Goal: Information Seeking & Learning: Learn about a topic

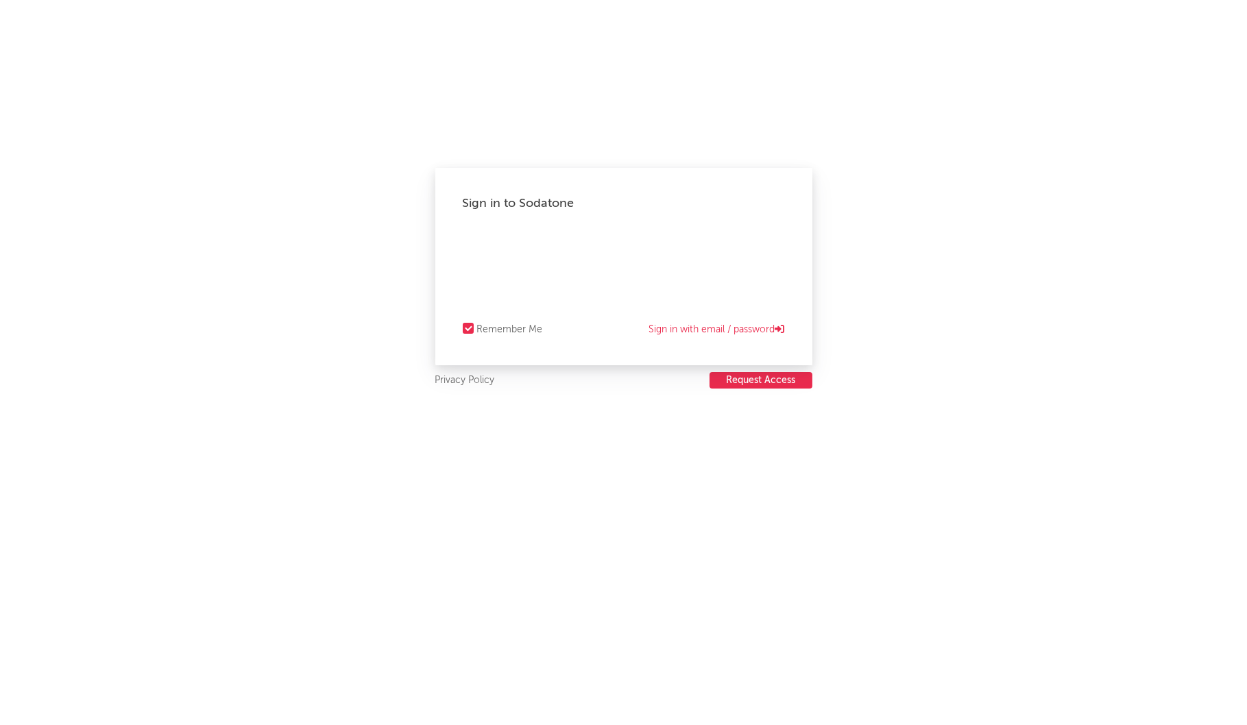
select select "recorded_music"
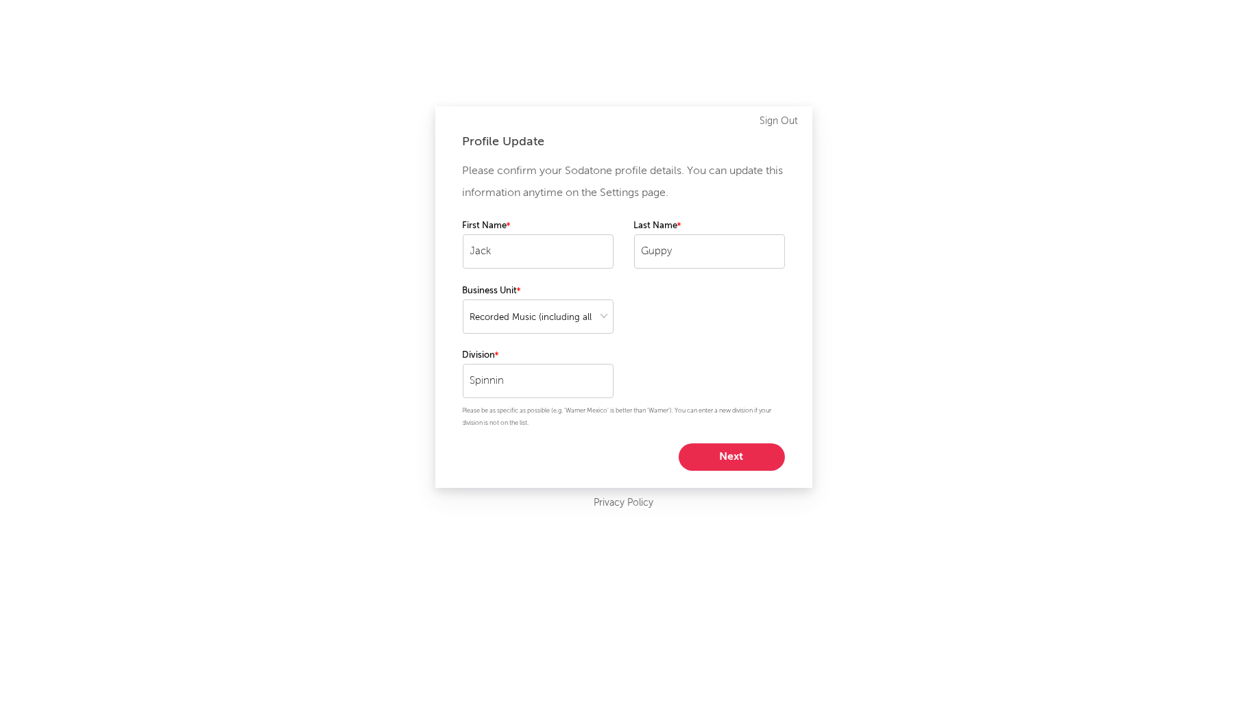
click at [721, 450] on button "Next" at bounding box center [732, 457] width 106 height 27
select select "anr_research"
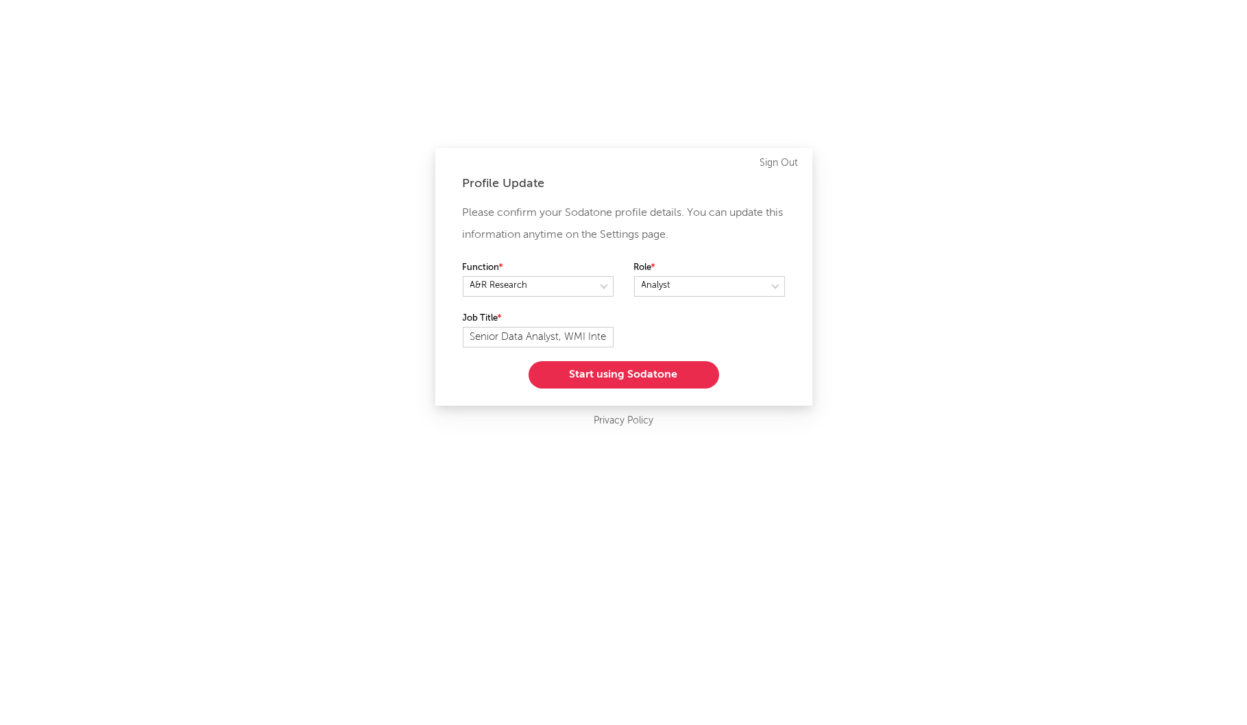
click at [619, 372] on button "Start using Sodatone" at bounding box center [624, 374] width 191 height 27
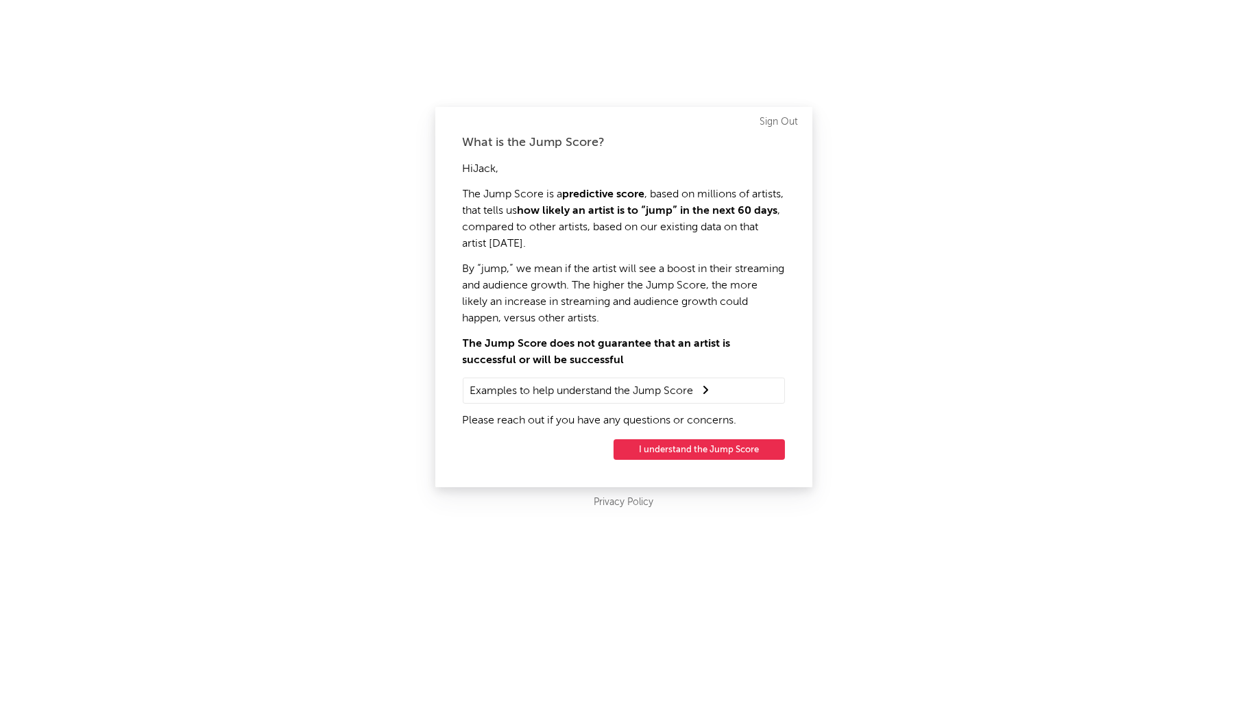
click at [666, 457] on button "I understand the Jump Score" at bounding box center [699, 449] width 171 height 21
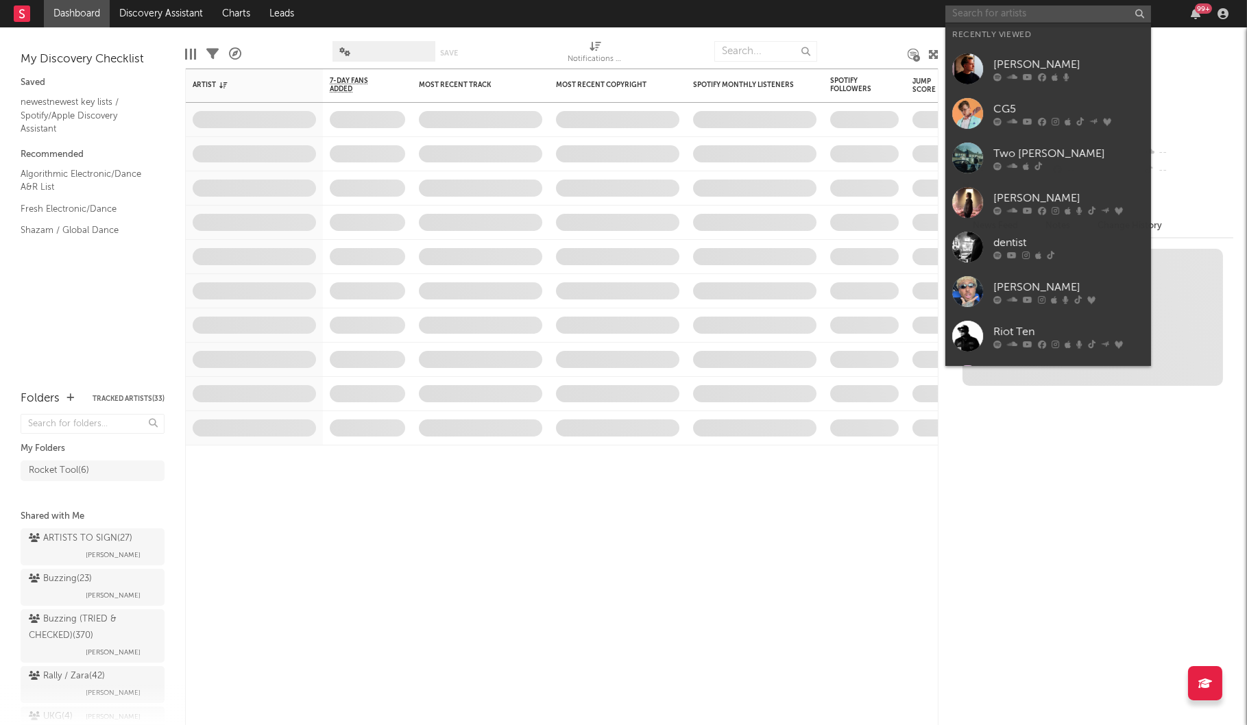
click at [984, 16] on input "text" at bounding box center [1048, 13] width 206 height 17
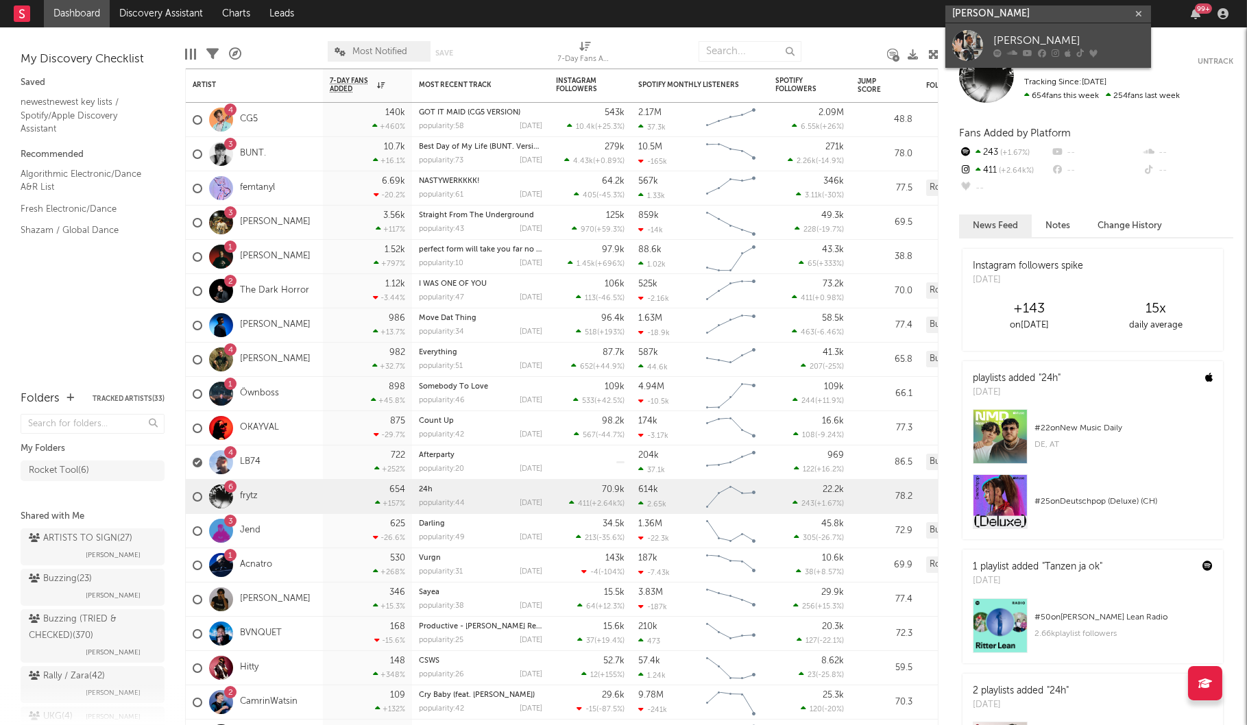
type input "[PERSON_NAME]"
click at [1012, 38] on div "[PERSON_NAME]" at bounding box center [1068, 41] width 151 height 16
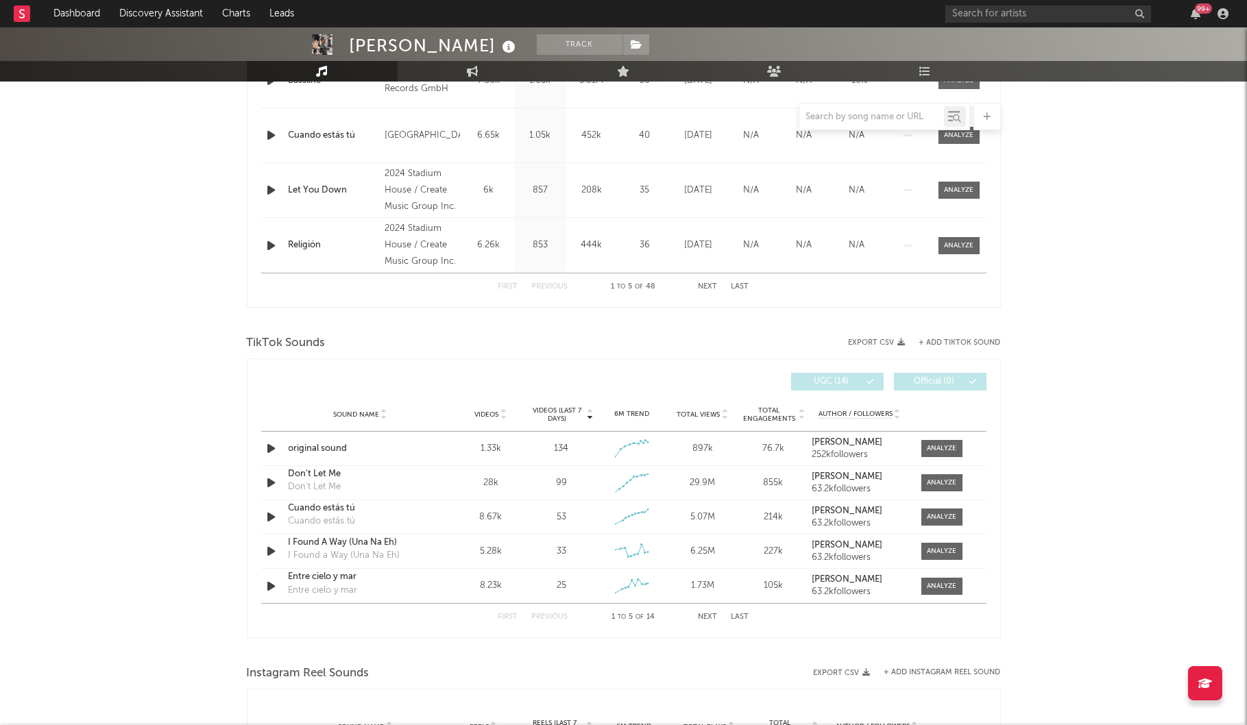
select select "6m"
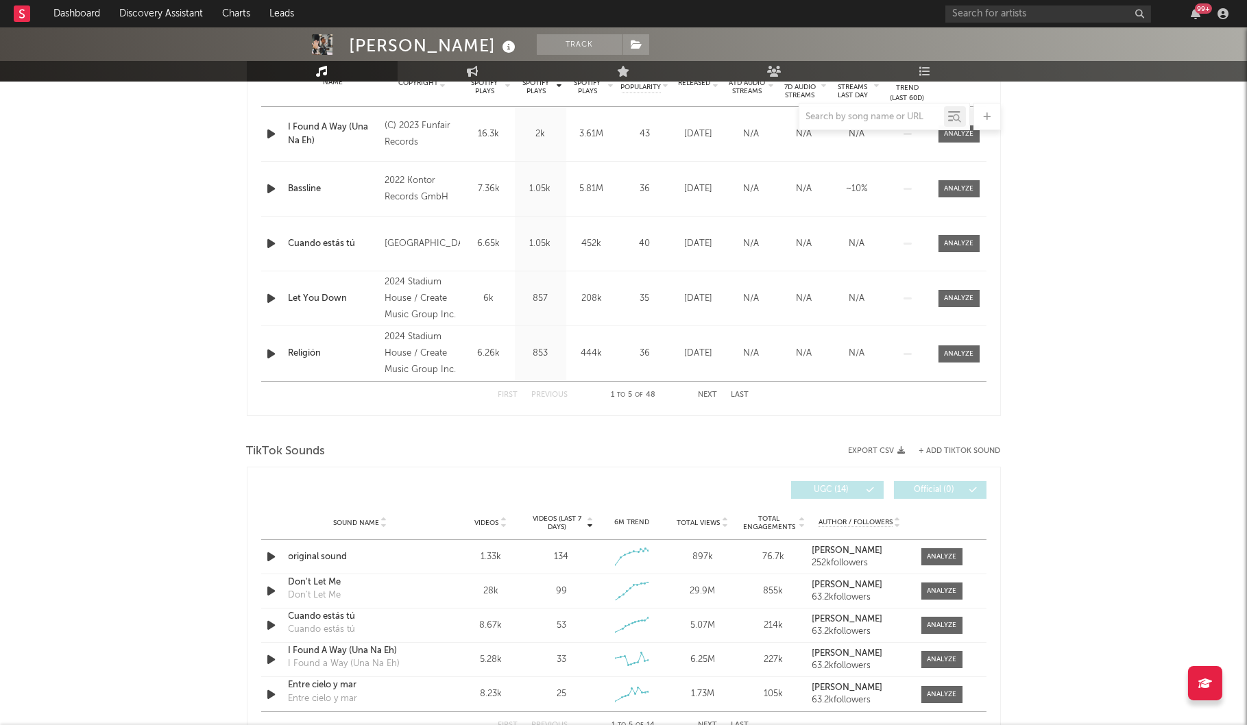
scroll to position [686, 0]
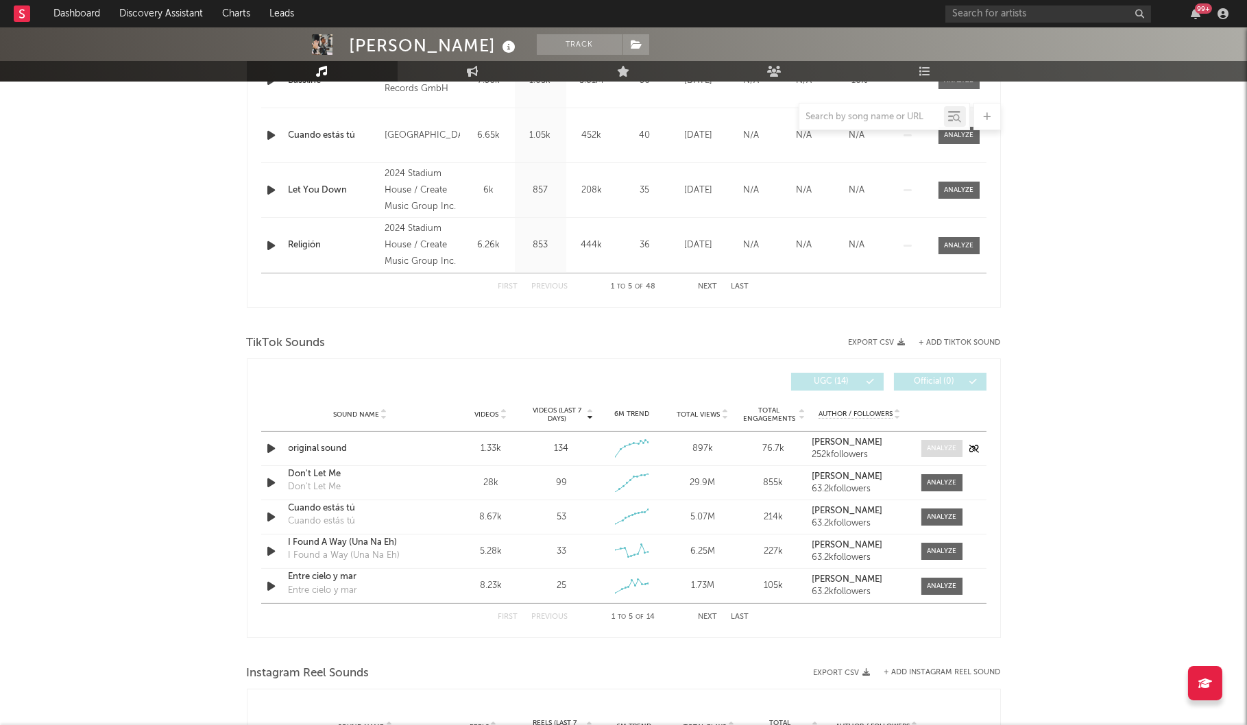
click at [938, 444] on div at bounding box center [941, 449] width 29 height 10
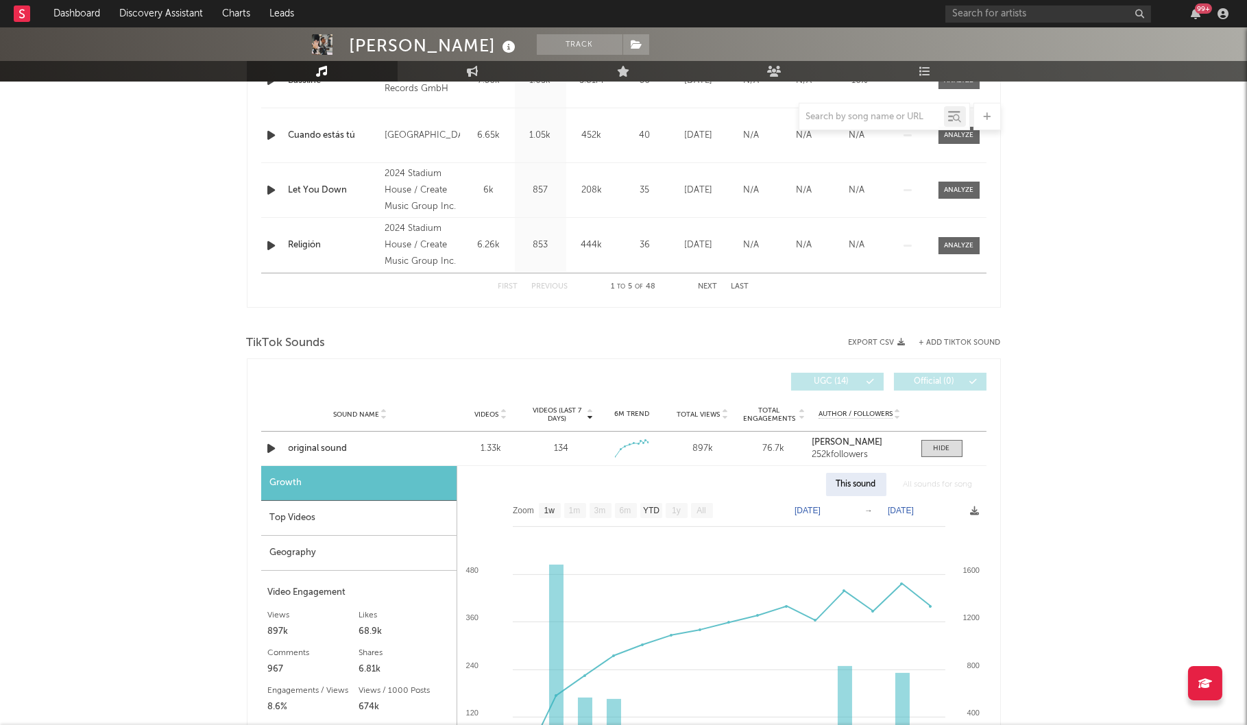
click at [325, 520] on div "Top Videos" at bounding box center [358, 518] width 195 height 35
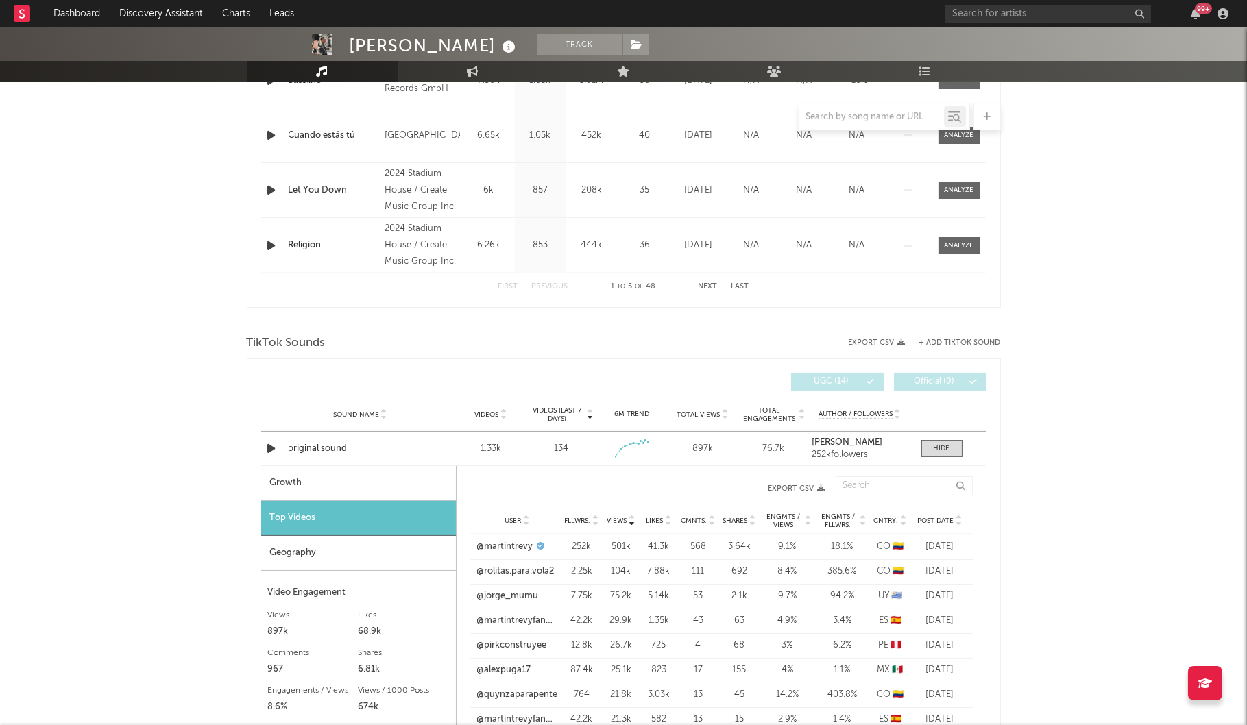
click at [327, 481] on div "Growth" at bounding box center [358, 483] width 195 height 35
select select "1w"
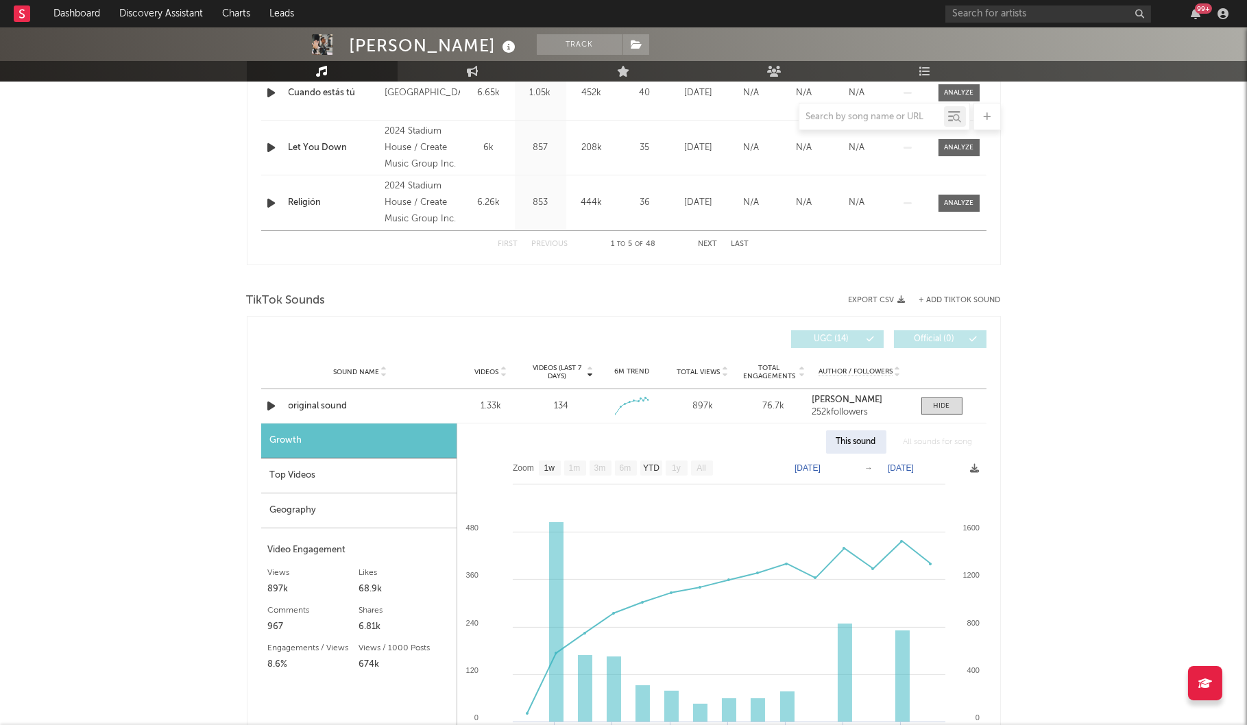
scroll to position [764, 0]
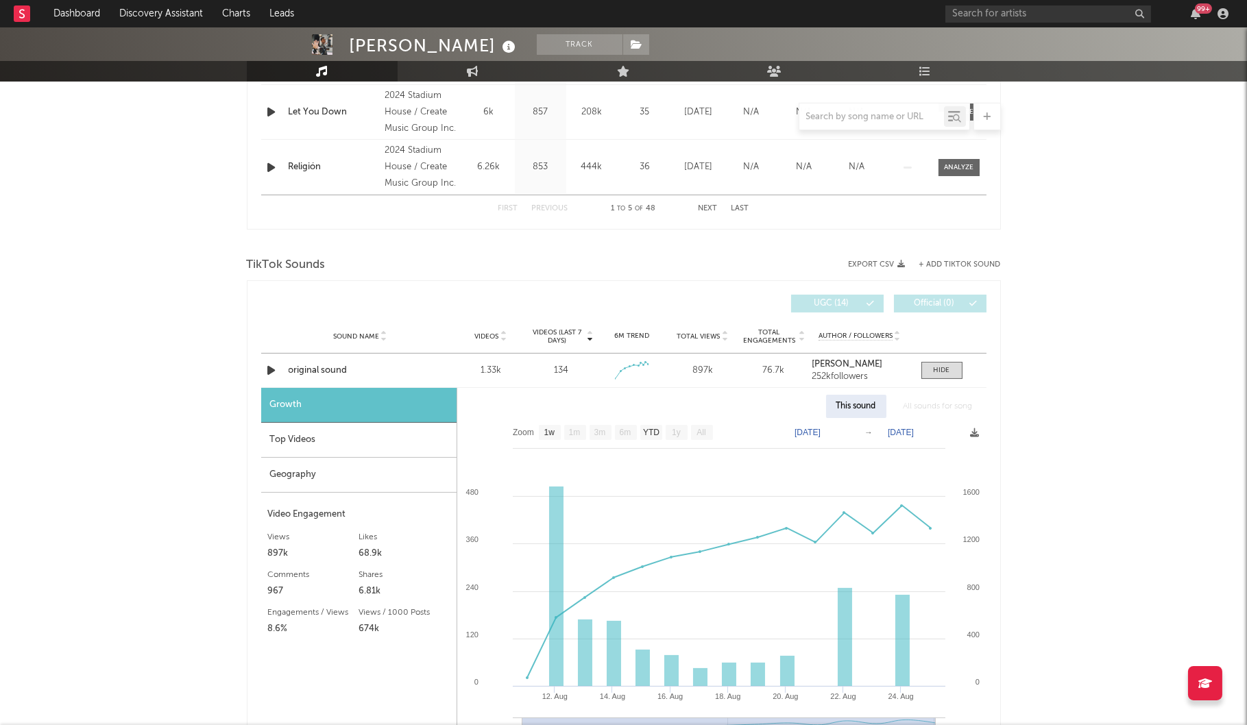
click at [322, 482] on div "Geography" at bounding box center [358, 475] width 195 height 35
